Goal: Task Accomplishment & Management: Use online tool/utility

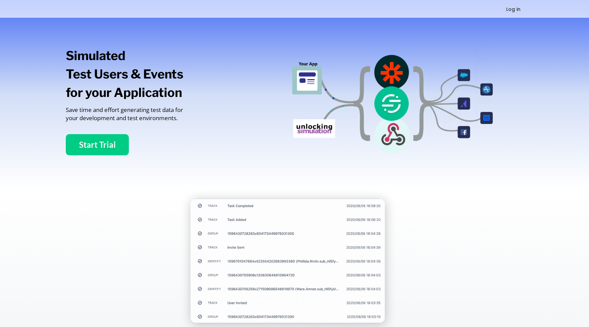
click at [100, 142] on button "Start Trial" at bounding box center [97, 144] width 63 height 21
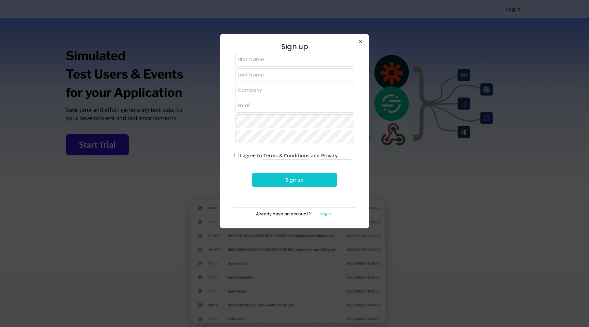
click at [359, 38] on text "" at bounding box center [360, 41] width 3 height 9
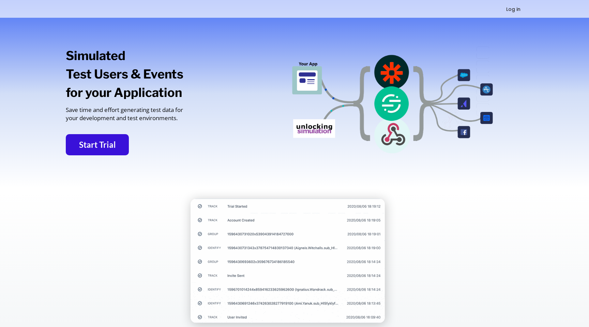
click at [509, 10] on button "Log in" at bounding box center [514, 9] width 40 height 9
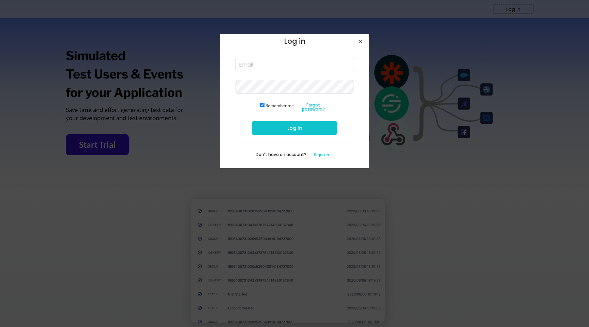
click at [243, 68] on input "email" at bounding box center [294, 65] width 119 height 14
paste input "[PERSON_NAME][EMAIL_ADDRESS][DOMAIN_NAME]"
type input "[PERSON_NAME][EMAIL_ADDRESS][DOMAIN_NAME]"
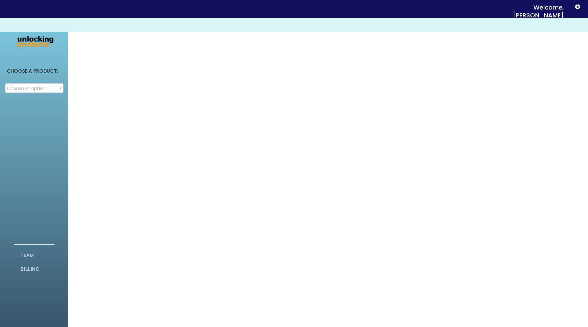
click at [47, 94] on div "CHOOSE A PRODUCT: Choose an option... Attribution Integration Simulation TEAM A…" at bounding box center [34, 240] width 68 height 445
click at [37, 81] on div "CHOOSE A PRODUCT:" at bounding box center [34, 75] width 68 height 15
click at [36, 87] on select "Choose an option... Attribution Integration Simulation" at bounding box center [34, 88] width 58 height 10
select select ""Simulation""
click at [5, 83] on select "Choose an option... Attribution Integration Simulation" at bounding box center [34, 88] width 58 height 10
